Goal: Navigation & Orientation: Find specific page/section

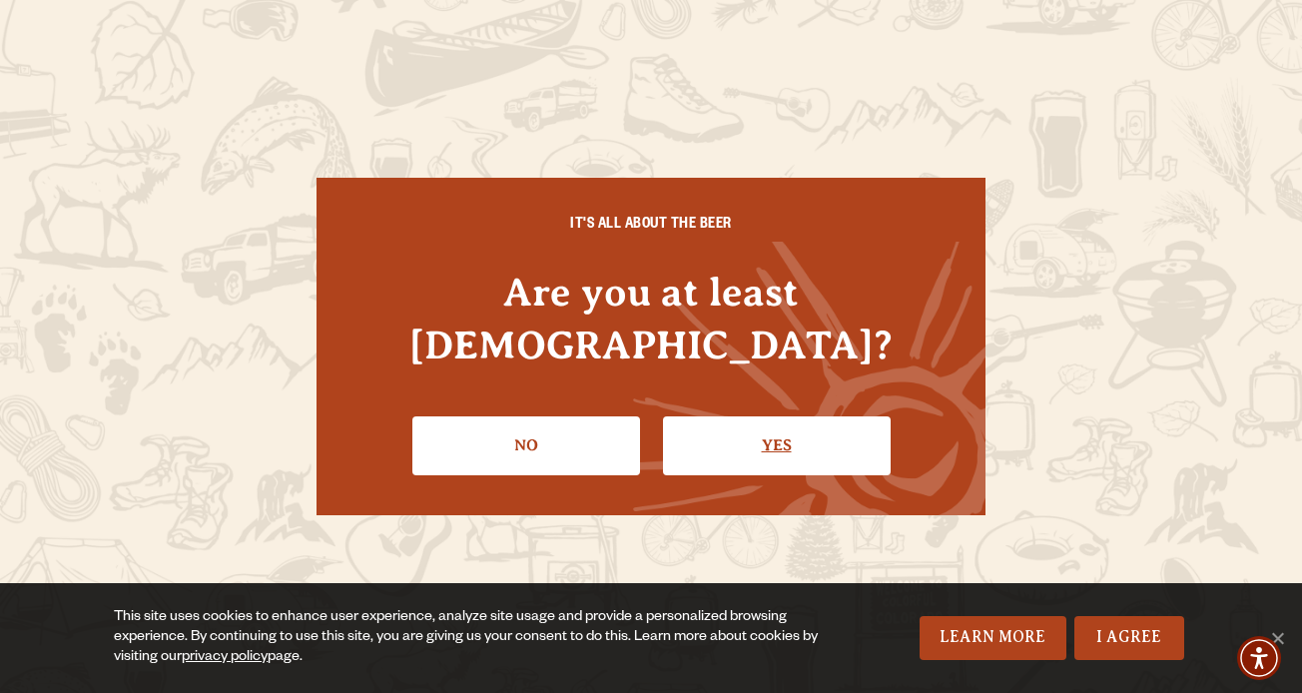
click at [795, 416] on link "Yes" at bounding box center [777, 445] width 228 height 58
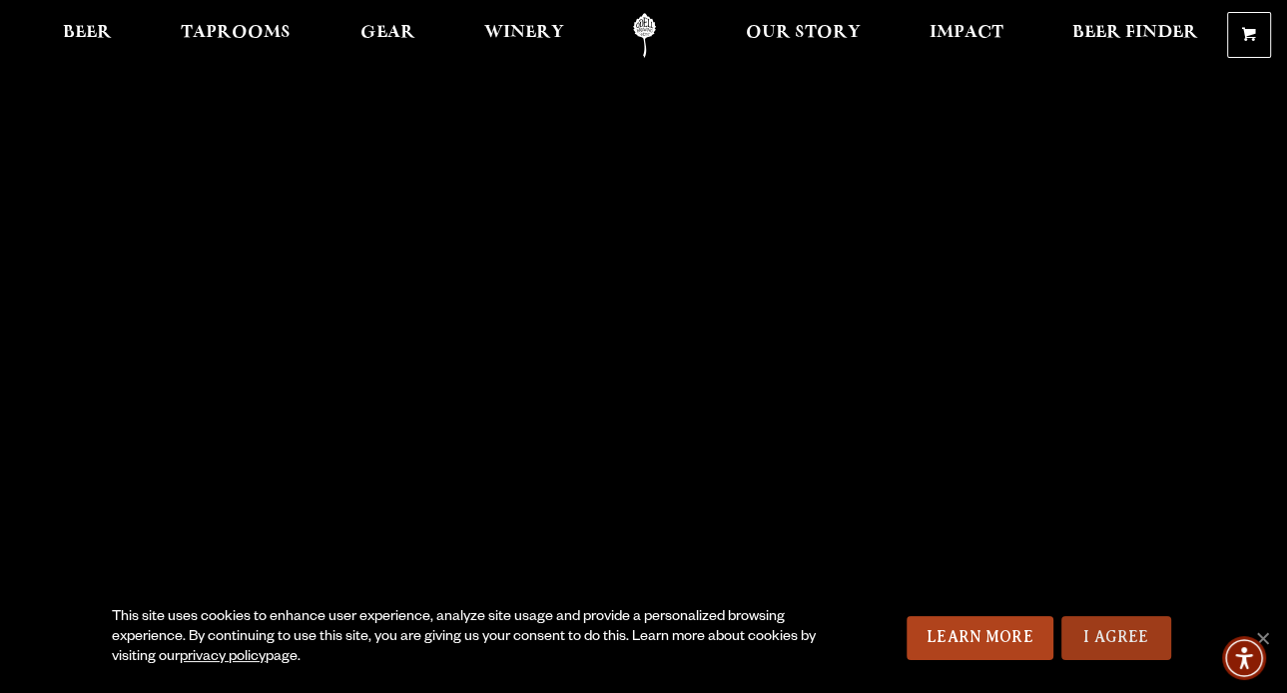
click at [1135, 631] on link "I Agree" at bounding box center [1117, 638] width 110 height 44
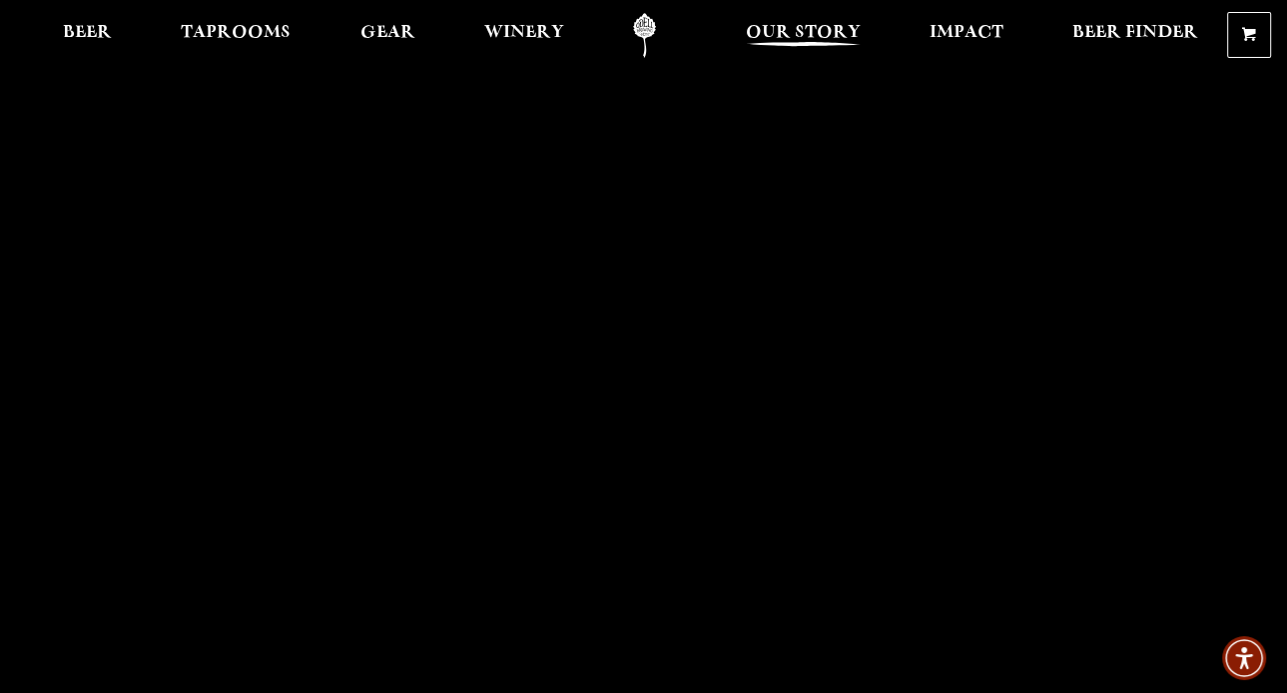
click at [791, 27] on span "Our Story" at bounding box center [803, 33] width 115 height 16
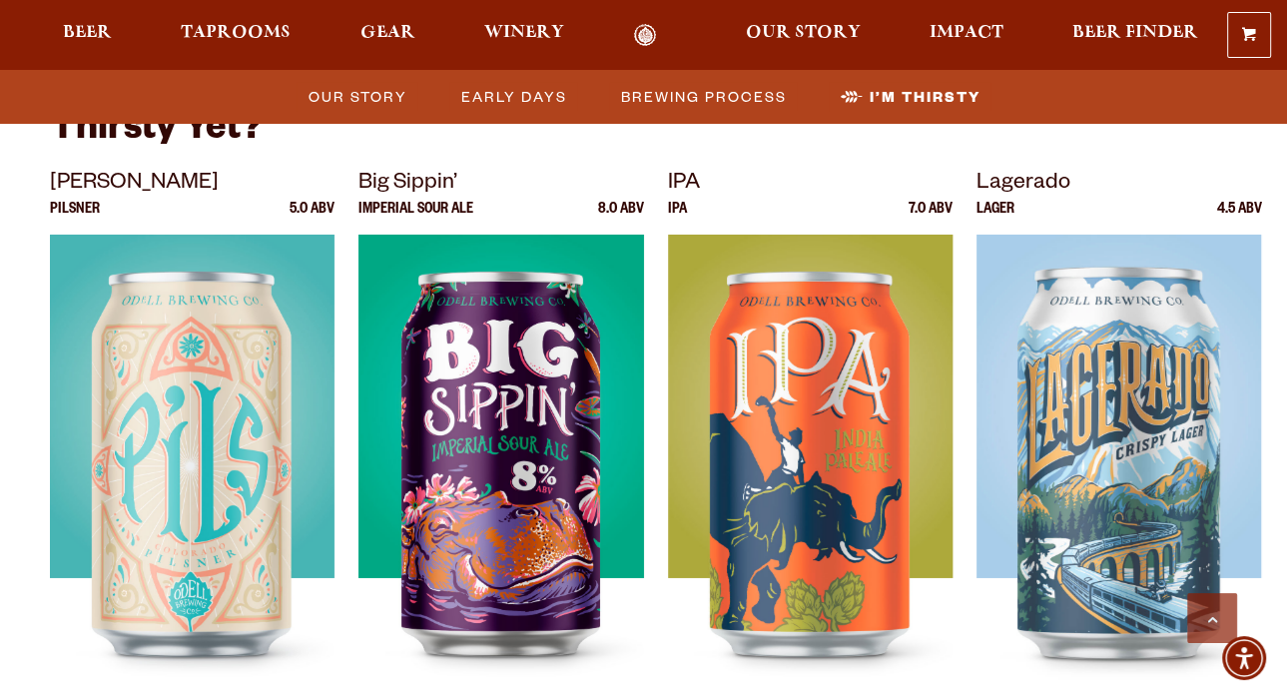
scroll to position [6392, 0]
